Goal: Task Accomplishment & Management: Manage account settings

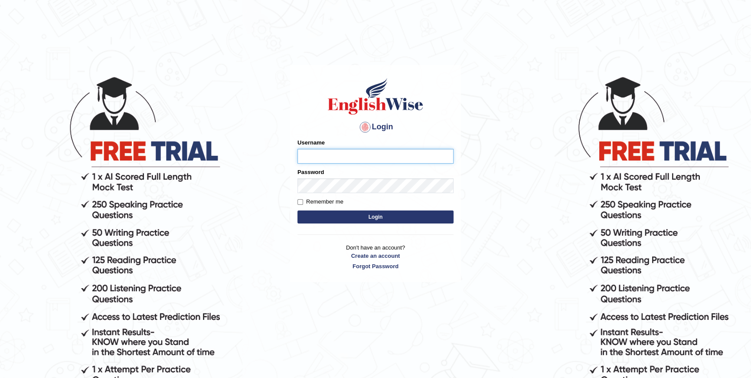
type input "purushottam_parramatta"
click at [405, 214] on button "Login" at bounding box center [375, 216] width 156 height 13
